Goal: Information Seeking & Learning: Learn about a topic

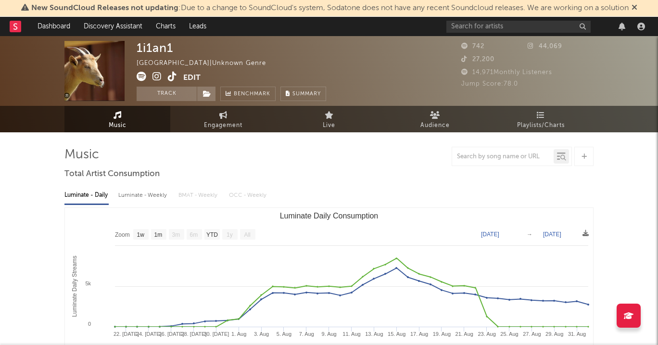
select select "1w"
click at [487, 26] on input "text" at bounding box center [519, 27] width 144 height 12
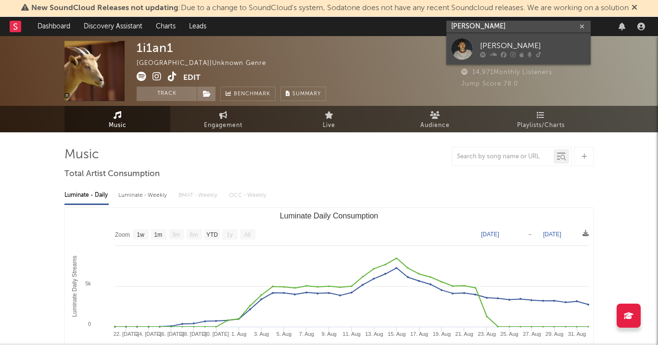
type input "[PERSON_NAME]"
click at [488, 42] on div "[PERSON_NAME]" at bounding box center [533, 46] width 106 height 12
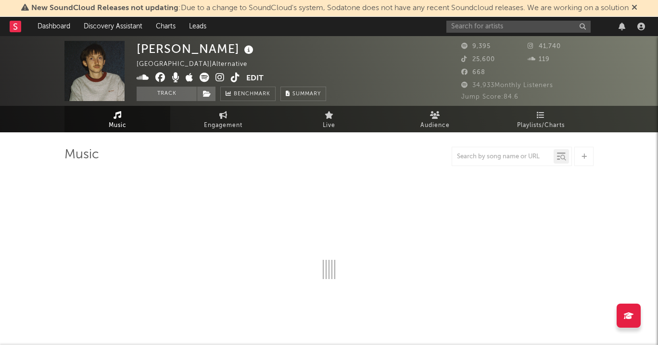
select select "6m"
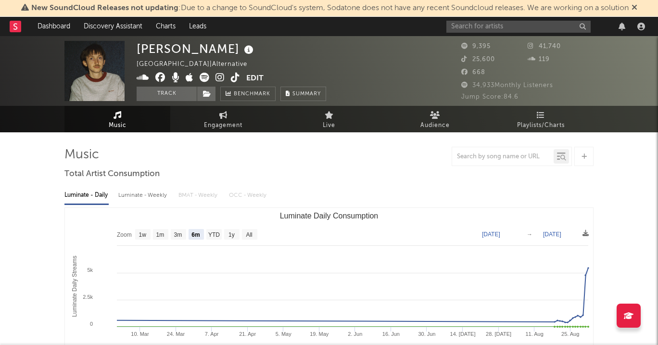
click at [477, 20] on div at bounding box center [548, 26] width 202 height 19
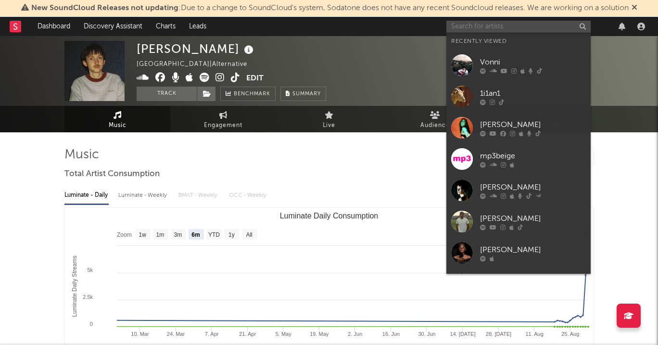
click at [475, 24] on input "text" at bounding box center [519, 27] width 144 height 12
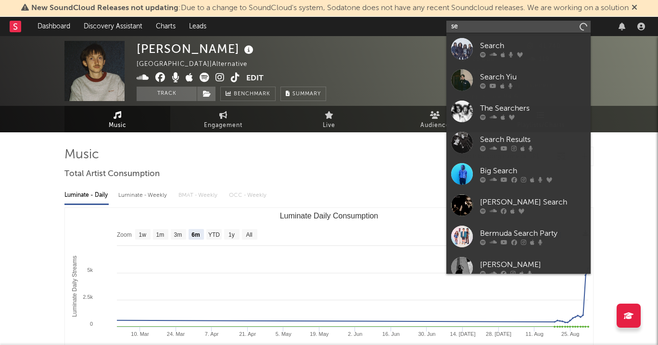
type input "s"
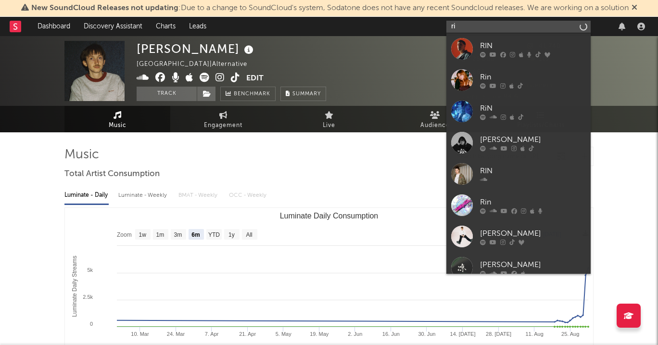
type input "r"
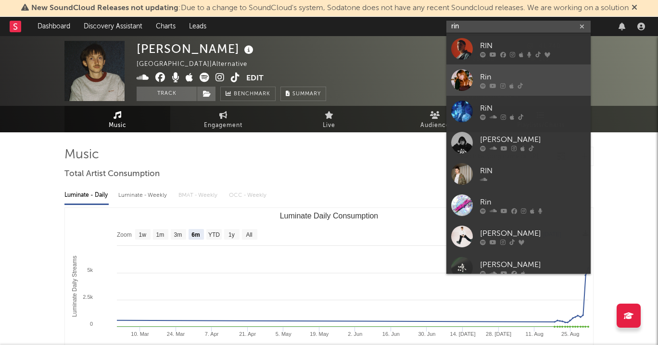
type input "rin"
click at [487, 75] on div "Rin" at bounding box center [533, 77] width 106 height 12
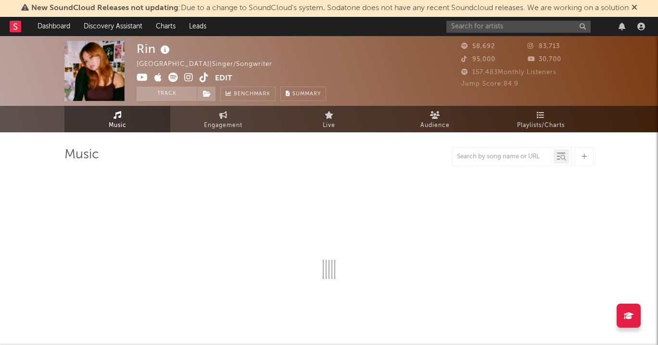
select select "6m"
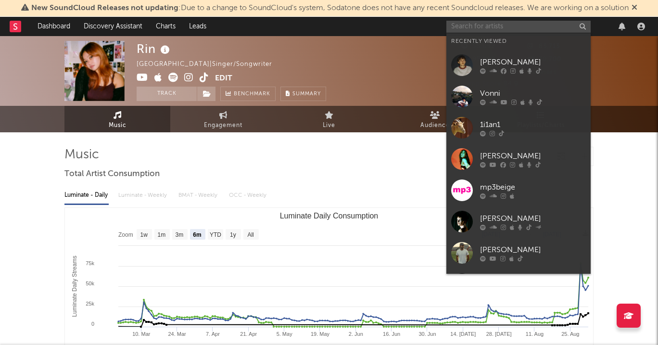
click at [506, 24] on input "text" at bounding box center [519, 27] width 144 height 12
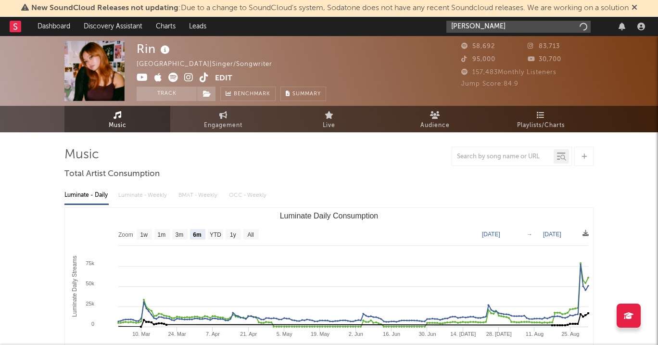
type input "[PERSON_NAME]"
drag, startPoint x: 486, startPoint y: 29, endPoint x: 435, endPoint y: 27, distance: 50.6
click at [435, 27] on nav "Dashboard Discovery Assistant Charts Leads [PERSON_NAME]" at bounding box center [329, 26] width 658 height 19
